Goal: Task Accomplishment & Management: Complete application form

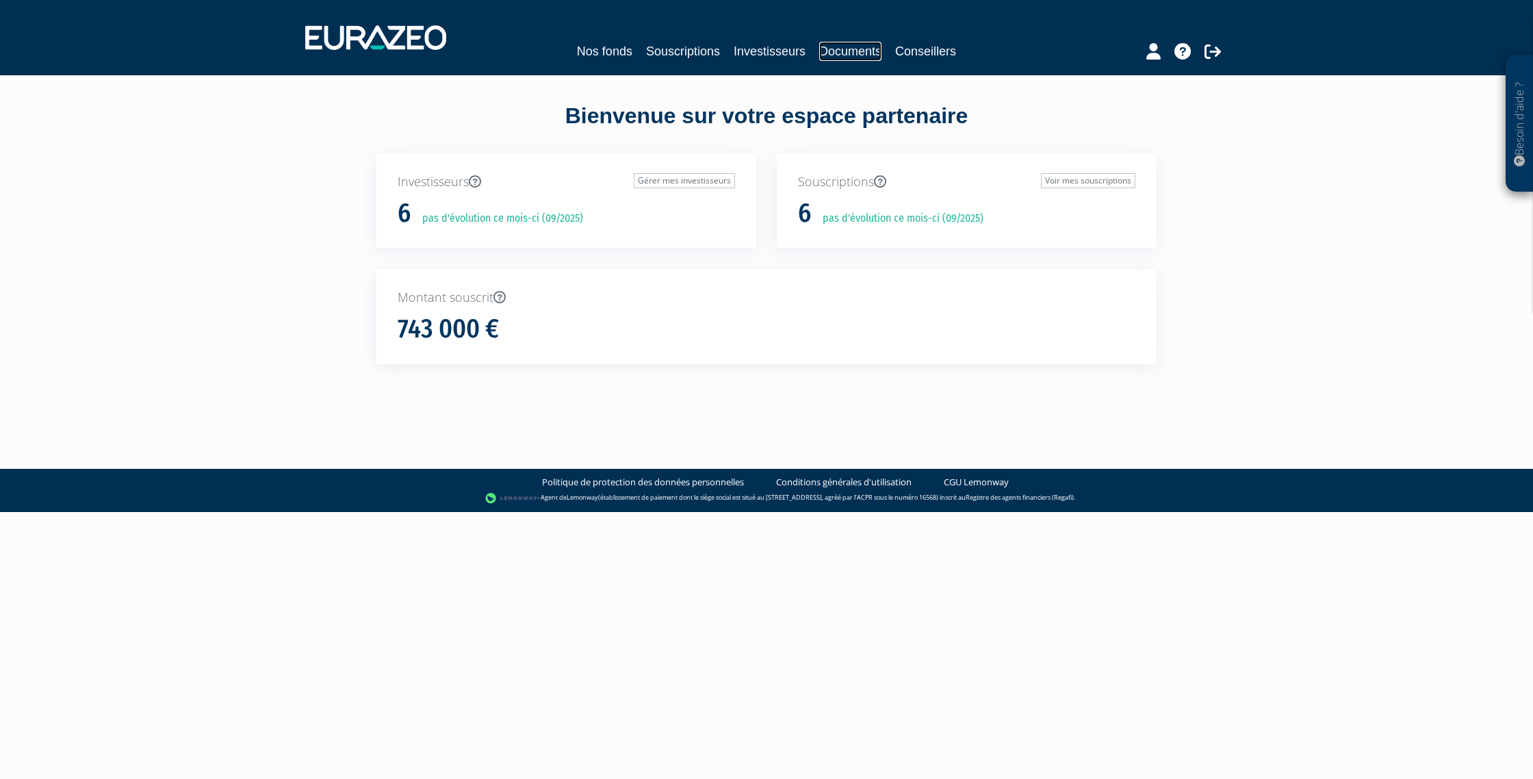
click at [854, 51] on link "Documents" at bounding box center [850, 51] width 62 height 19
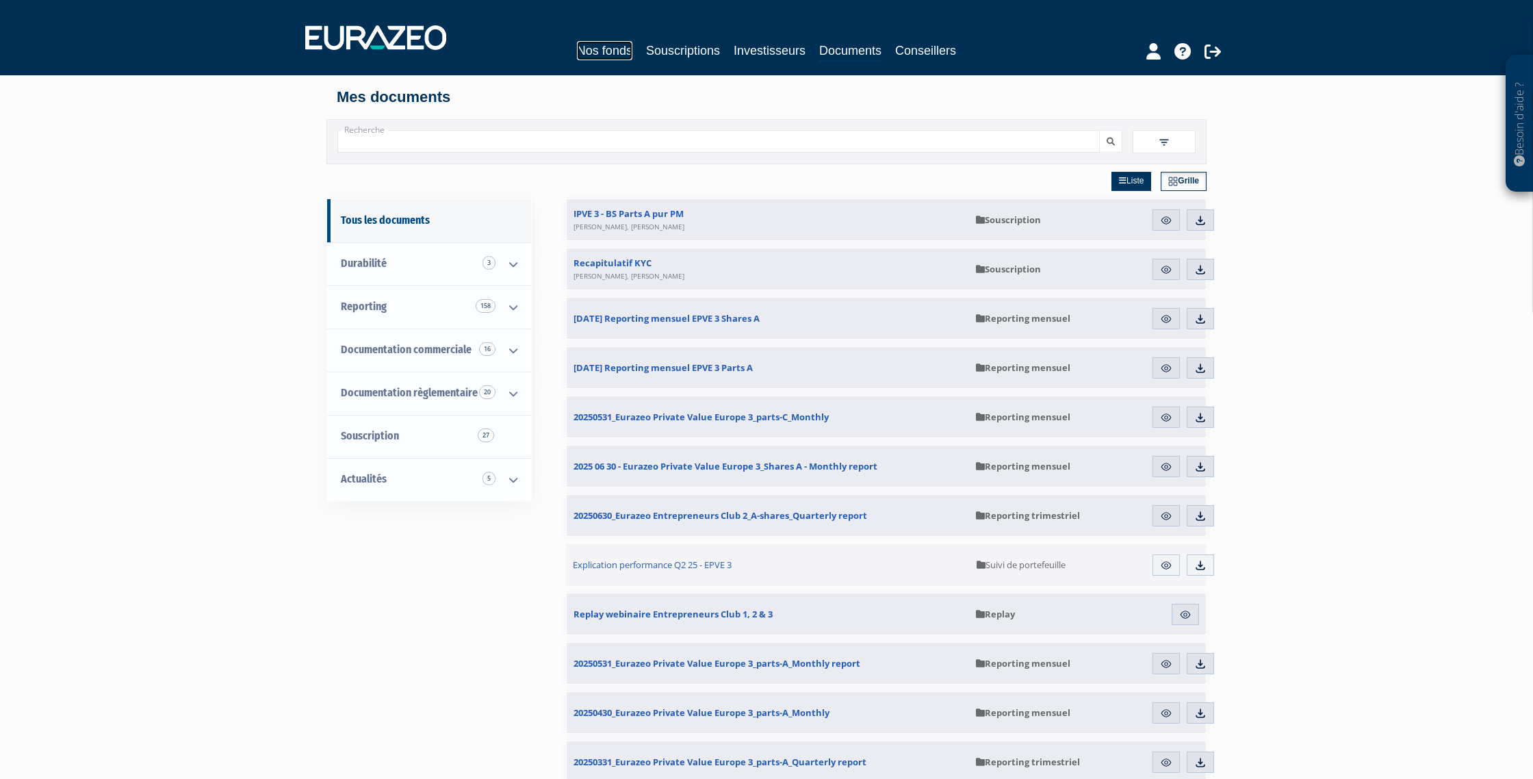
click at [606, 49] on link "Nos fonds" at bounding box center [604, 50] width 55 height 19
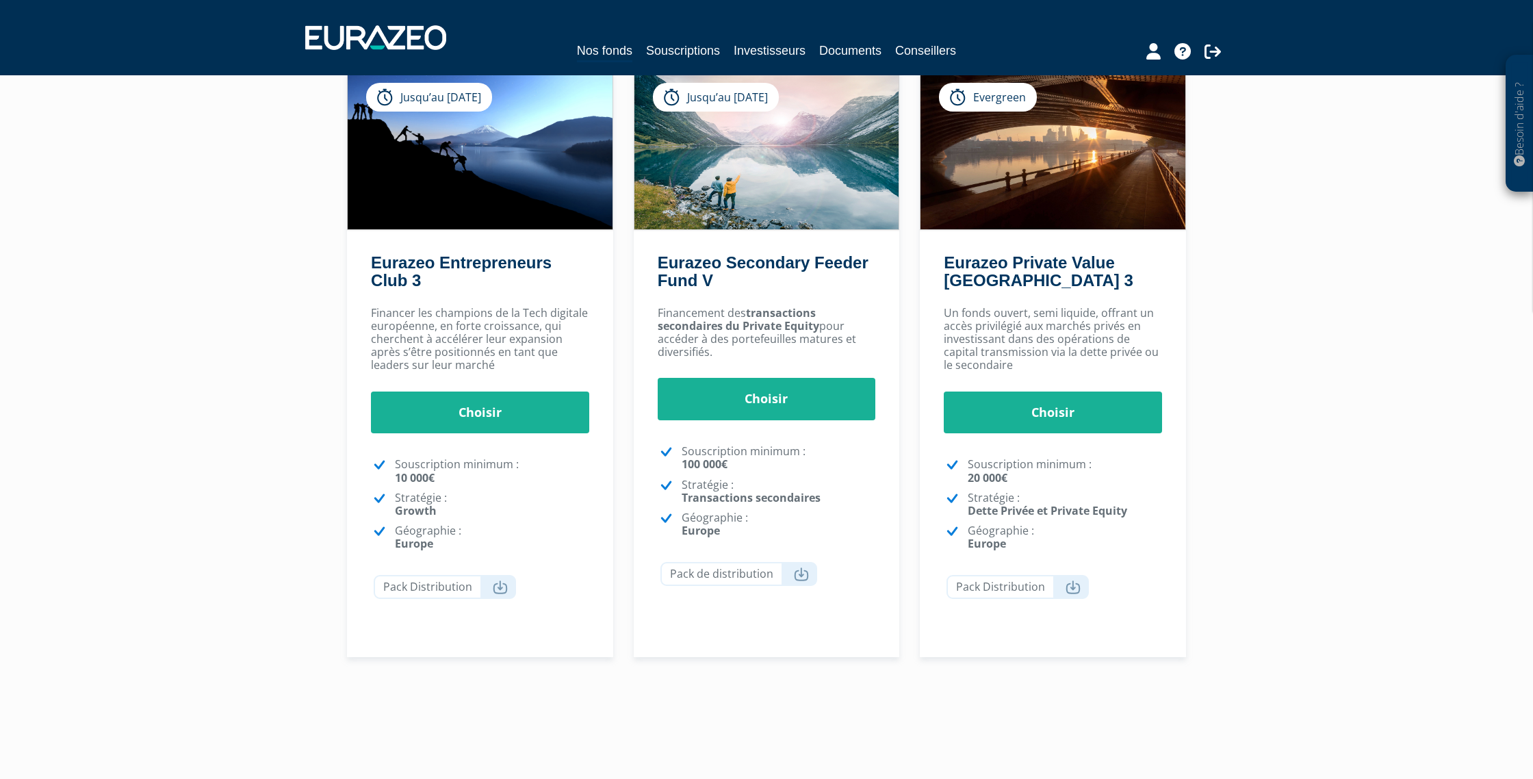
scroll to position [158, 0]
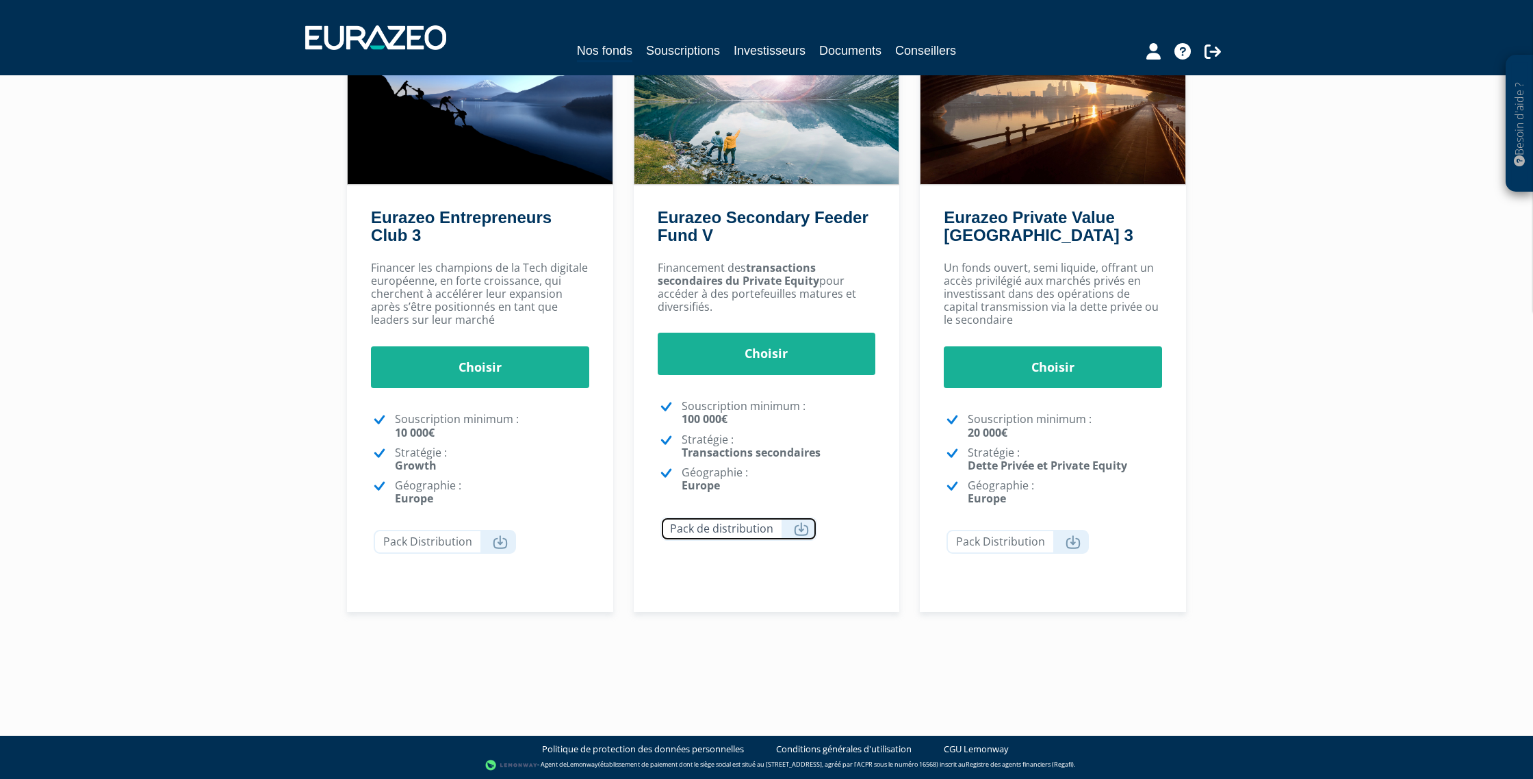
click at [743, 530] on link "Pack de distribution" at bounding box center [738, 529] width 157 height 24
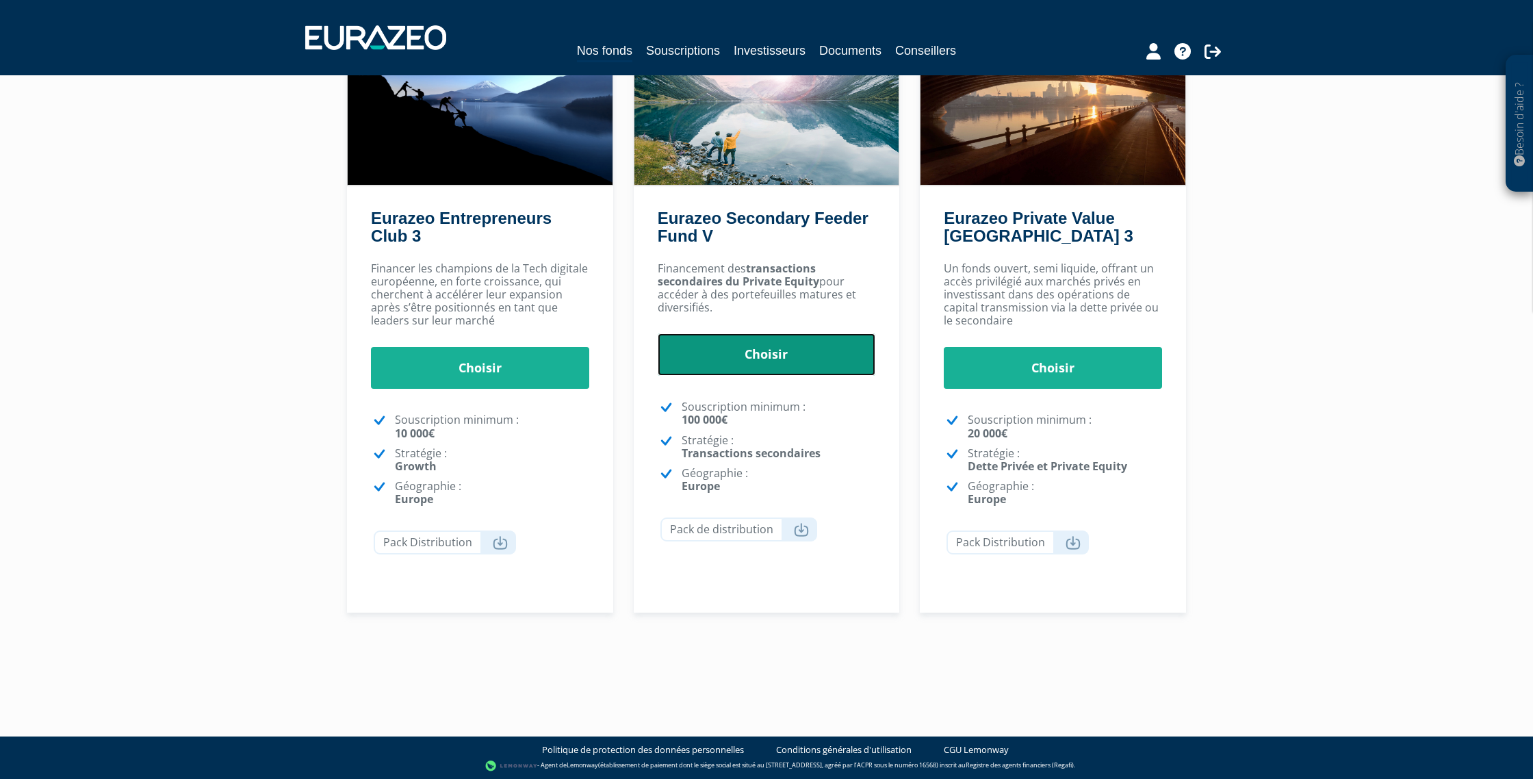
click at [792, 360] on link "Choisir" at bounding box center [767, 354] width 218 height 42
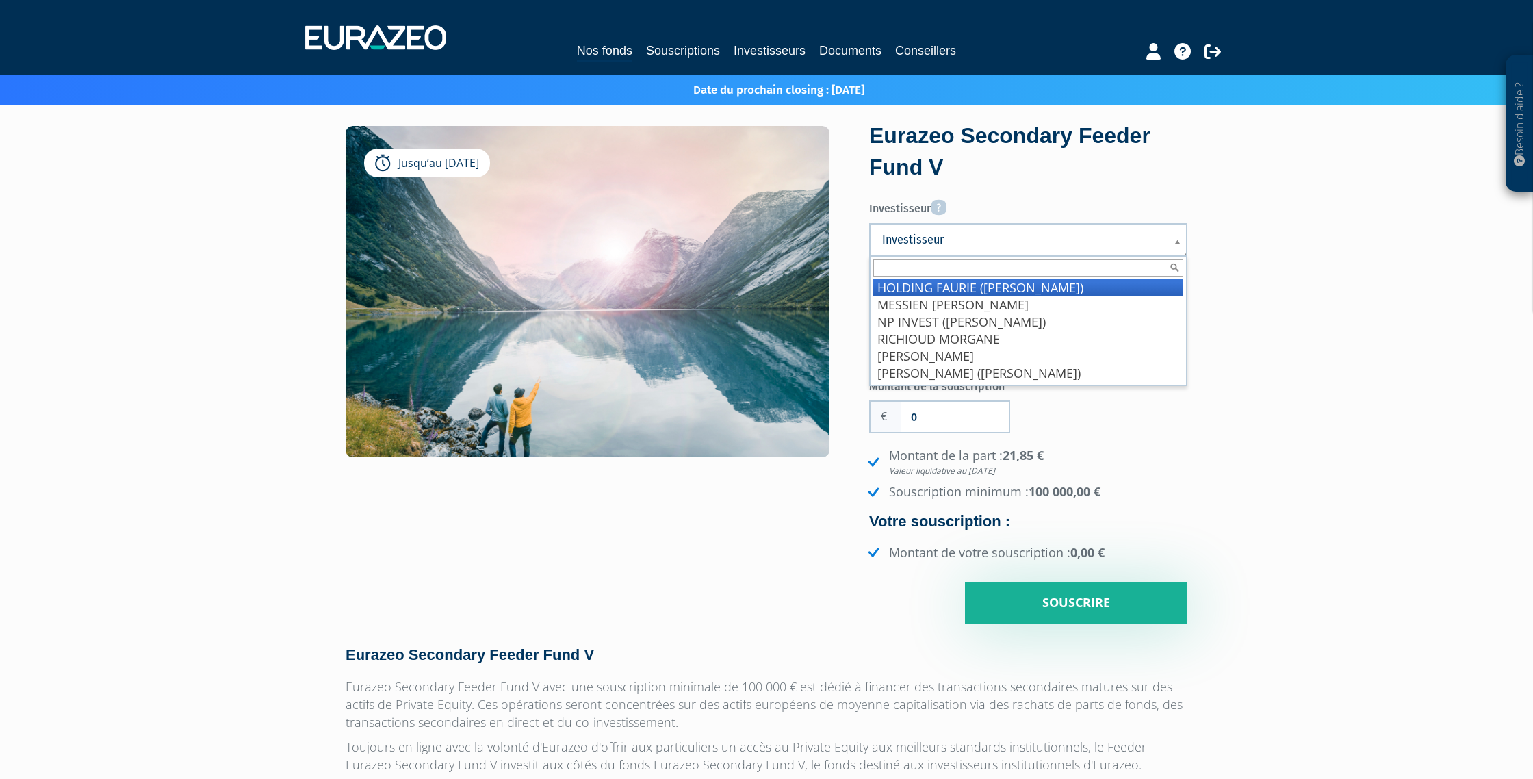
click at [1017, 237] on span "Investisseur" at bounding box center [1019, 239] width 274 height 16
click at [970, 287] on li "HOLDING FAURIE (faurie Frédéric)" at bounding box center [1028, 287] width 310 height 17
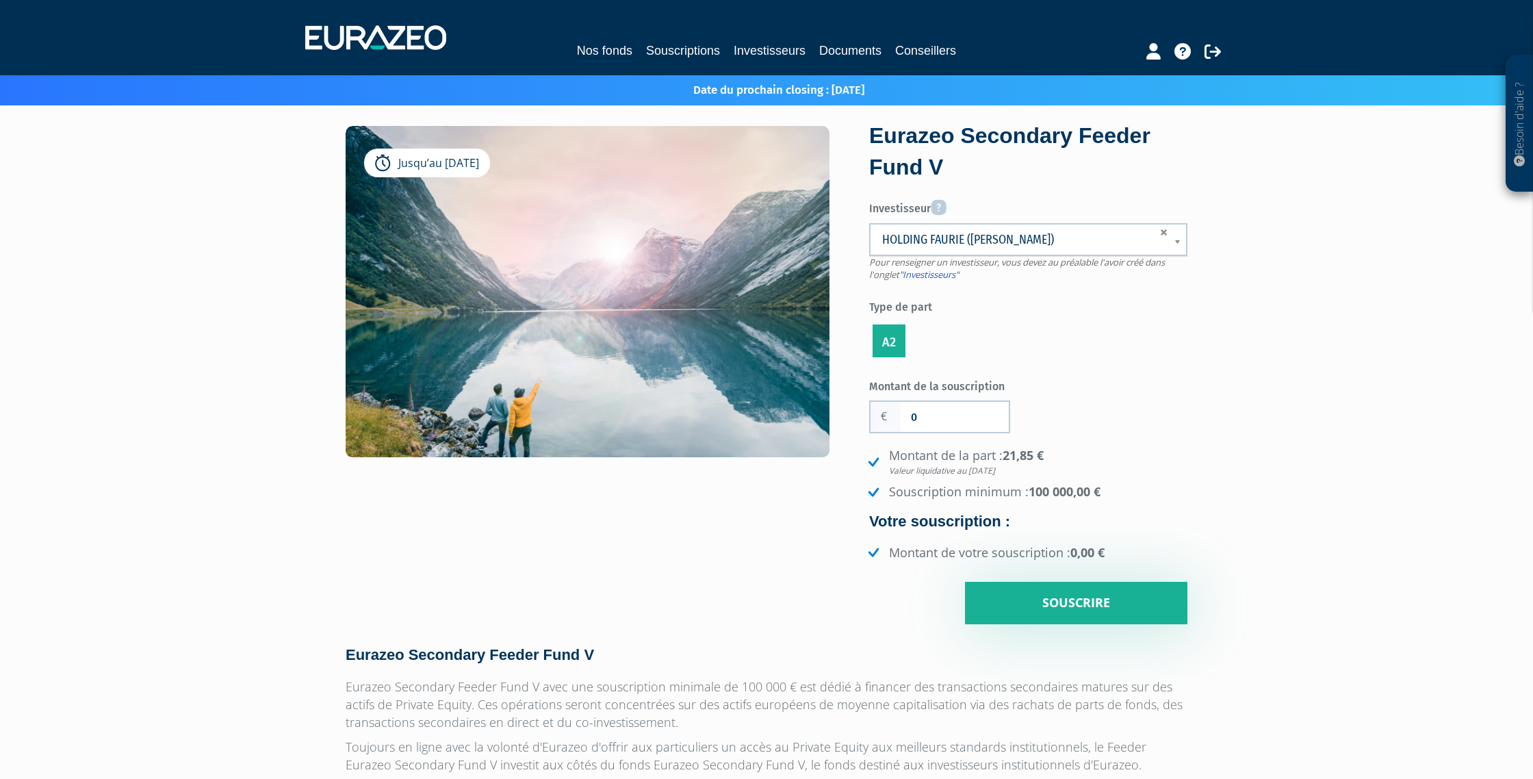
click at [892, 336] on label "A2" at bounding box center [889, 340] width 33 height 33
click at [0, 0] on input "A2" at bounding box center [0, 0] width 0 height 0
click at [918, 415] on input "0" at bounding box center [955, 417] width 108 height 30
type input "300 000"
click at [1112, 380] on div "Montant de la souscription 300 000 Nombre de parts 0 Droits d'entrée 0 21,85 €" at bounding box center [1028, 499] width 318 height 250
